Goal: Information Seeking & Learning: Learn about a topic

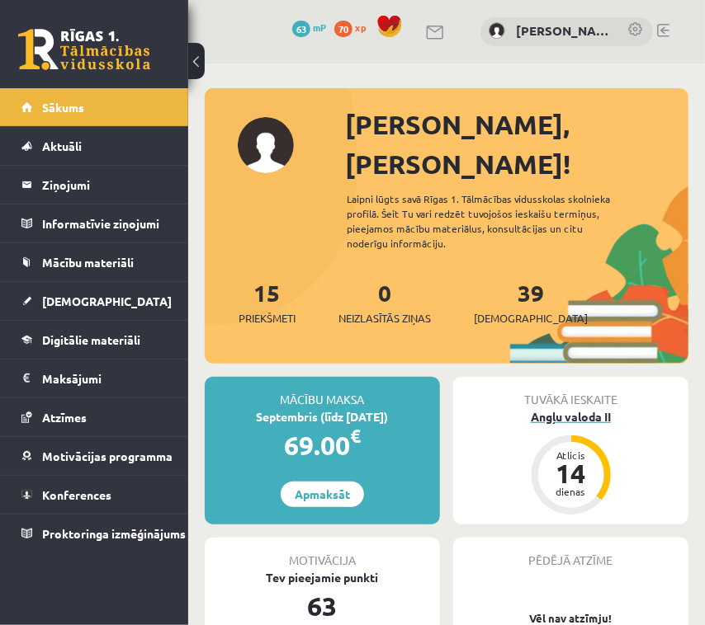
click at [594, 451] on div "Atlicis" at bounding box center [571, 456] width 50 height 10
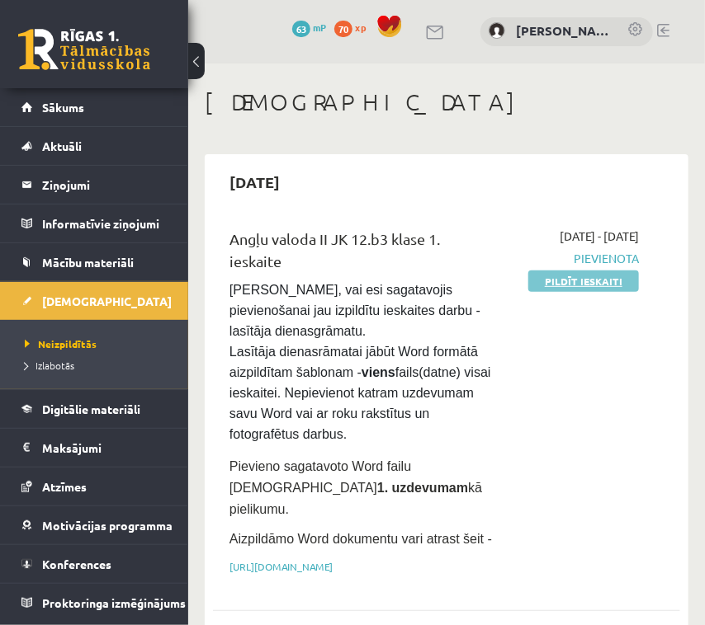
click at [617, 292] on link "Pildīt ieskaiti" at bounding box center [583, 281] width 111 height 21
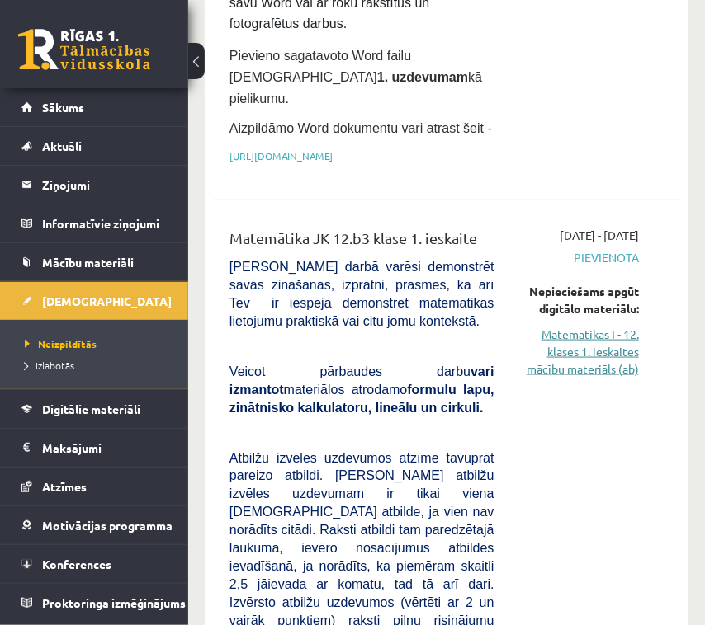
scroll to position [413, 0]
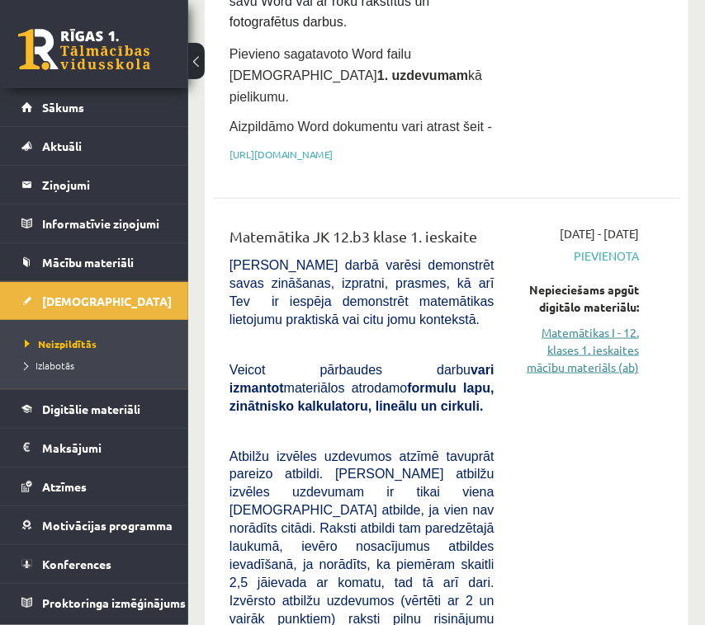
click at [585, 355] on link "Matemātikas I - 12. klases 1. ieskaites mācību materiāls (ab)" at bounding box center [579, 350] width 120 height 52
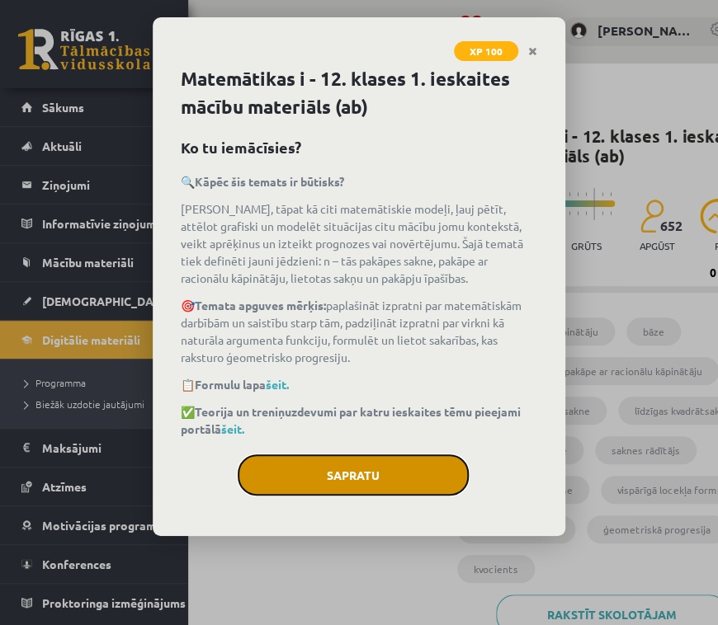
click at [371, 462] on button "Sapratu" at bounding box center [353, 475] width 231 height 41
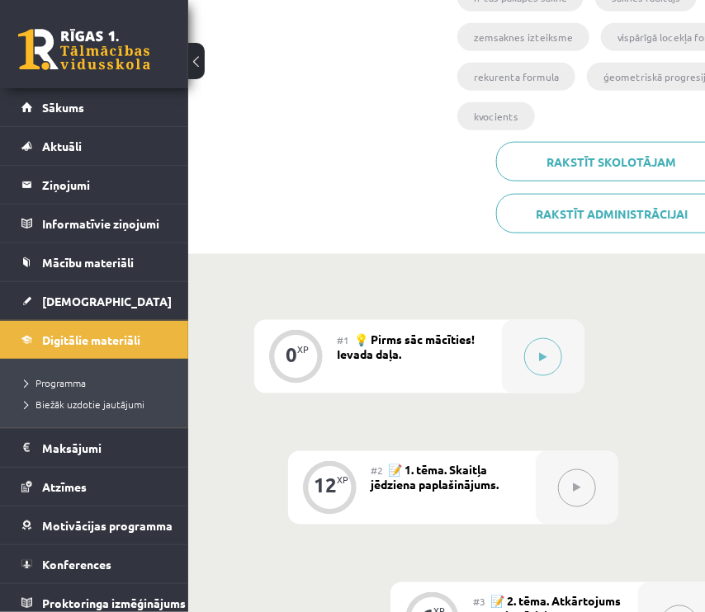
scroll to position [93, 0]
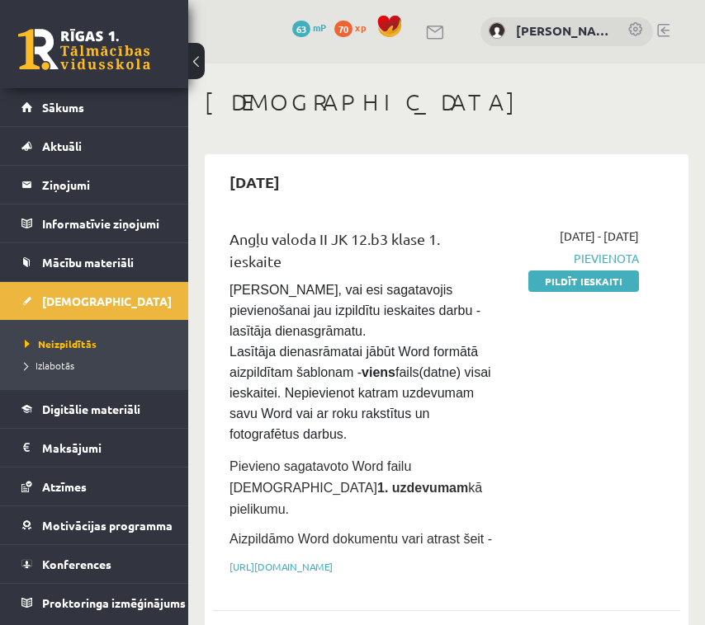
scroll to position [351, 0]
